Goal: Browse casually

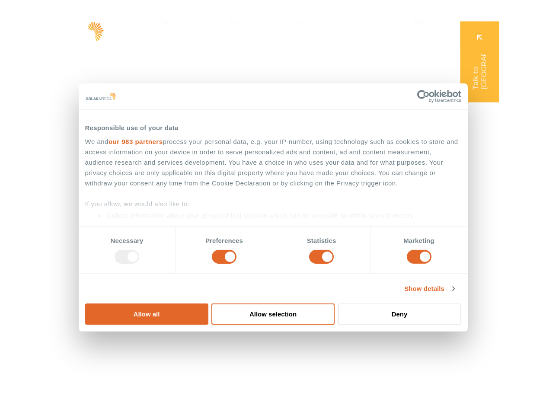
click at [273, 208] on div "Leaders in energy solutions for businesses" at bounding box center [272, 167] width 385 height 87
click at [163, 145] on link "our 983 partners" at bounding box center [136, 141] width 55 height 7
click at [0, 0] on div ": Tappx" at bounding box center [0, 0] width 0 height 0
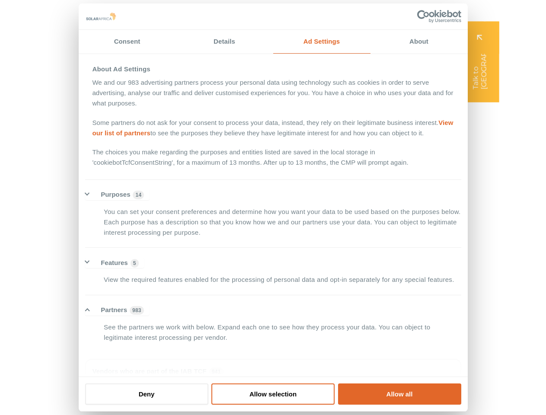
click at [323, 398] on div "SolarAfrica is proudly affiliated with" at bounding box center [273, 388] width 546 height 53
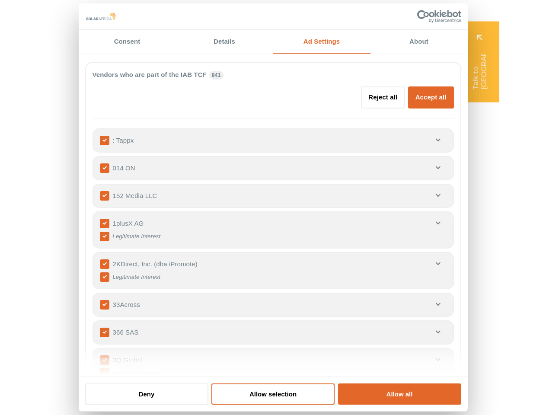
click at [402, 398] on div "SolarAfrica is proudly affiliated with" at bounding box center [273, 388] width 546 height 53
click at [455, 399] on div "SolarAfrica is proudly affiliated with" at bounding box center [273, 388] width 546 height 53
click at [478, 281] on div "Leaders in energy solutions for businesses " (Required) " indicates required fi…" at bounding box center [273, 207] width 546 height 415
click at [478, 305] on div "Leaders in energy solutions for businesses " (Required) " indicates required fi…" at bounding box center [273, 207] width 546 height 415
click at [478, 330] on div "Leaders in energy solutions for businesses " (Required) " indicates required fi…" at bounding box center [273, 207] width 546 height 415
